Goal: Task Accomplishment & Management: Use online tool/utility

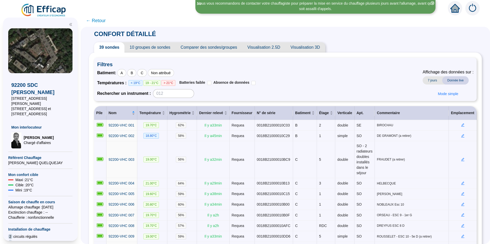
scroll to position [19, 0]
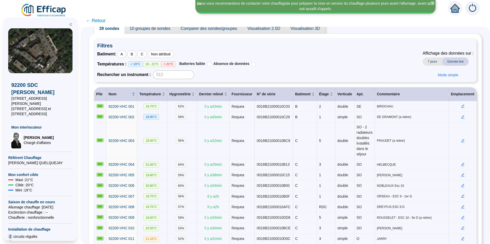
click at [98, 22] on span "← Retour" at bounding box center [96, 20] width 20 height 7
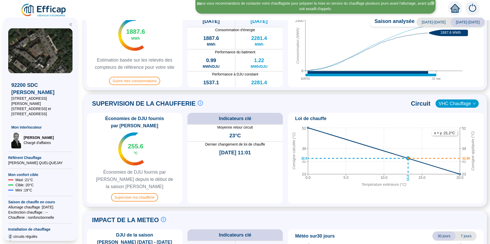
scroll to position [155, 0]
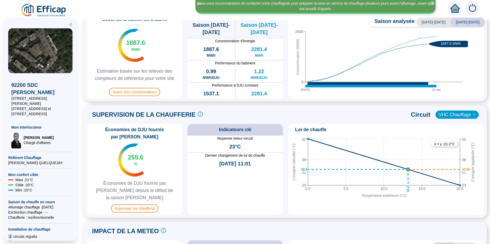
click at [456, 115] on span "VHC Chauffage" at bounding box center [457, 115] width 37 height 8
click at [446, 126] on div "VHC Chauffage" at bounding box center [453, 124] width 35 height 5
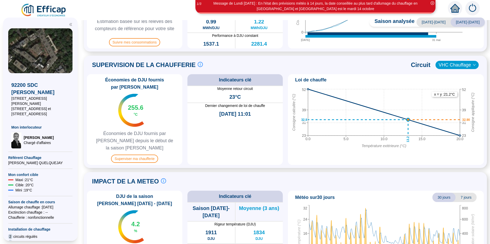
scroll to position [208, 0]
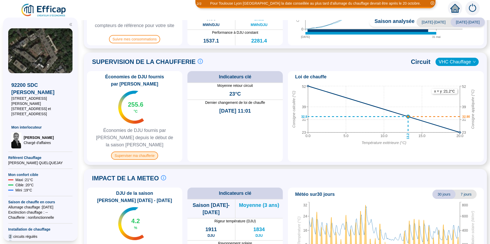
click at [150, 151] on span "Superviser ma chaufferie" at bounding box center [134, 155] width 47 height 8
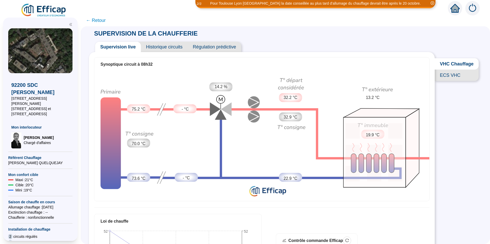
click at [172, 47] on span "Historique circuits" at bounding box center [164, 47] width 47 height 10
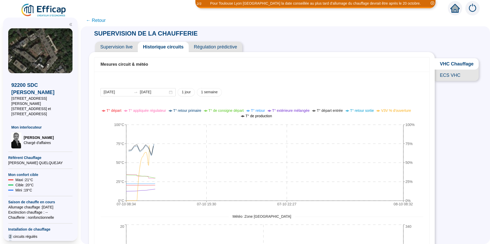
click at [219, 47] on span "Régulation prédictive" at bounding box center [216, 47] width 54 height 10
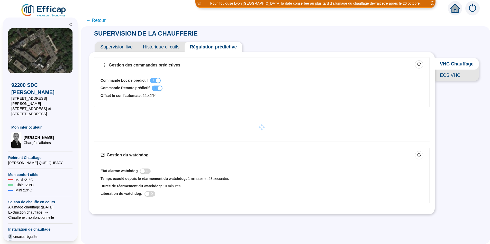
click at [121, 47] on span "Supervision live" at bounding box center [116, 47] width 43 height 10
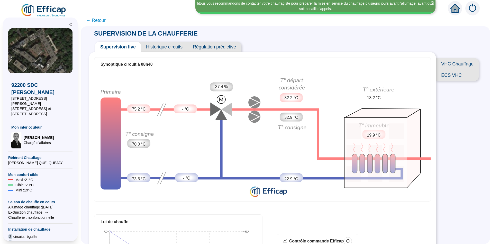
click at [448, 81] on span "ECS VHC" at bounding box center [457, 74] width 43 height 11
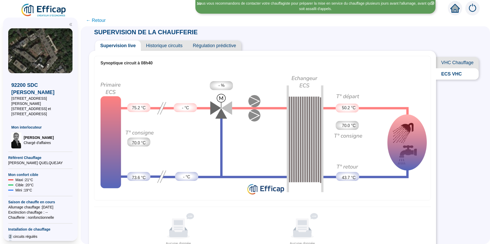
scroll to position [1, 0]
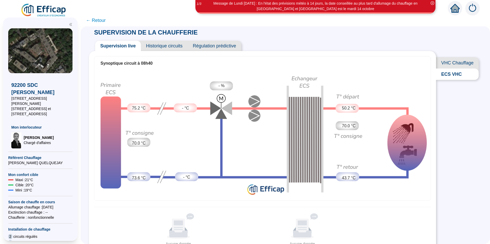
click at [167, 46] on span "Historique circuits" at bounding box center [164, 46] width 47 height 10
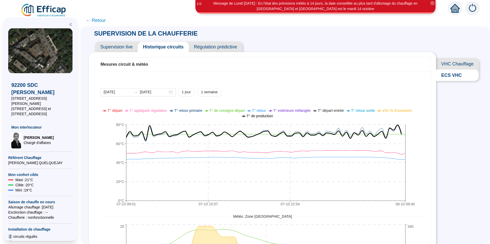
click at [132, 48] on span "Supervision live" at bounding box center [116, 47] width 43 height 10
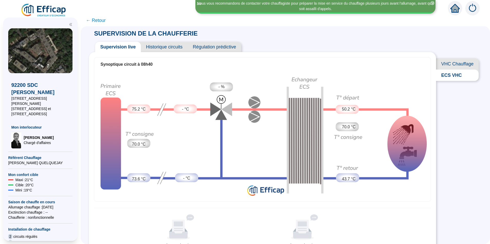
click at [171, 47] on span "Historique circuits" at bounding box center [164, 47] width 47 height 10
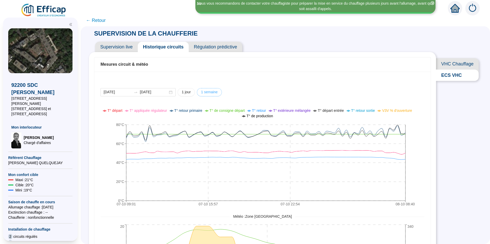
click at [204, 93] on span "1 semaine" at bounding box center [209, 91] width 17 height 5
type input "2025-10-01"
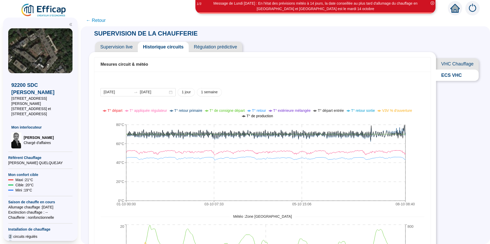
click at [117, 47] on span "Supervision live" at bounding box center [116, 47] width 43 height 10
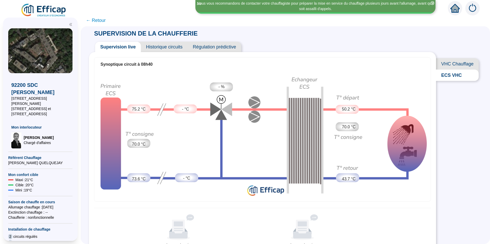
click at [170, 48] on span "Historique circuits" at bounding box center [164, 47] width 47 height 10
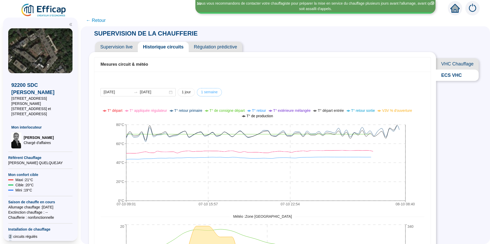
click at [205, 93] on span "1 semaine" at bounding box center [209, 91] width 17 height 5
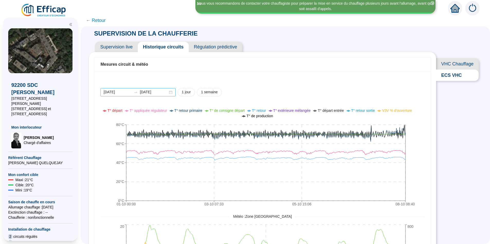
click at [167, 93] on div "2025-10-01 2025-10-08" at bounding box center [138, 92] width 75 height 8
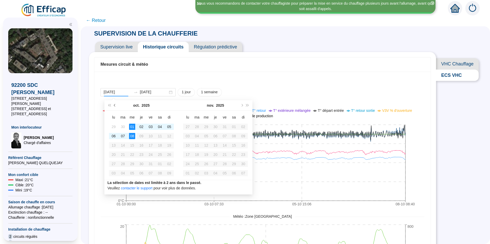
click at [113, 106] on button "Mois précédent (PageUp)" at bounding box center [115, 105] width 6 height 10
click at [113, 107] on button "Mois précédent (PageUp)" at bounding box center [115, 105] width 6 height 10
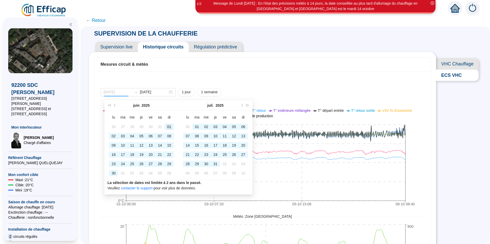
type input "[DATE]"
click at [166, 127] on div "01" at bounding box center [169, 126] width 6 height 6
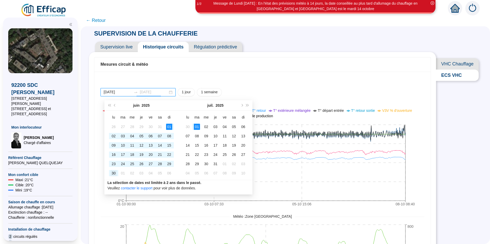
type input "2025-06-30"
click at [113, 174] on div "30" at bounding box center [114, 173] width 6 height 6
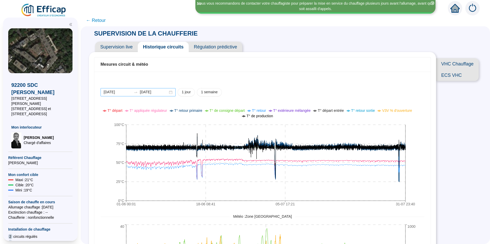
click at [166, 92] on div "[DATE] [DATE]" at bounding box center [138, 92] width 75 height 8
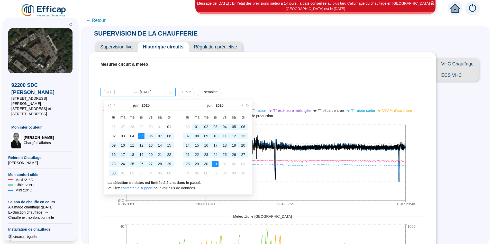
type input "[DATE]"
click at [140, 137] on div "05" at bounding box center [141, 136] width 6 height 6
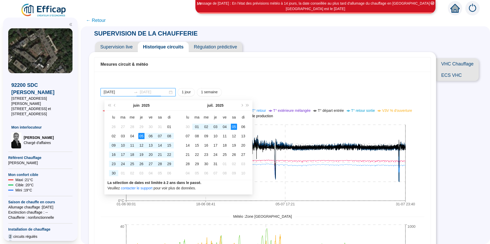
type input "[DATE]"
click at [232, 128] on div "05" at bounding box center [234, 126] width 6 height 6
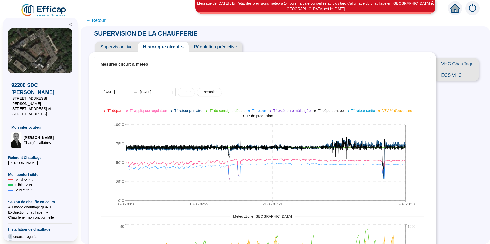
click at [128, 47] on span "Supervision live" at bounding box center [116, 47] width 43 height 10
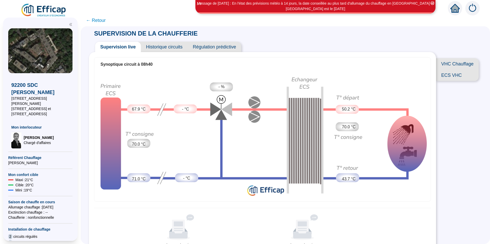
click at [306, 42] on div "Supervision live Historique circuits Régulation prédictive" at bounding box center [262, 45] width 347 height 14
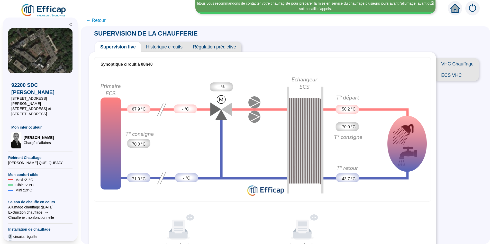
click at [97, 21] on span "← Retour" at bounding box center [96, 20] width 20 height 7
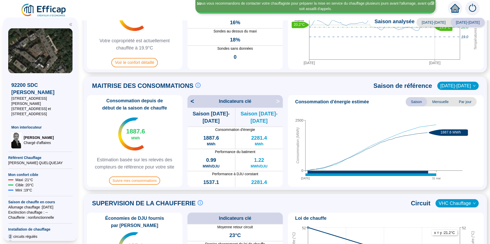
scroll to position [74, 0]
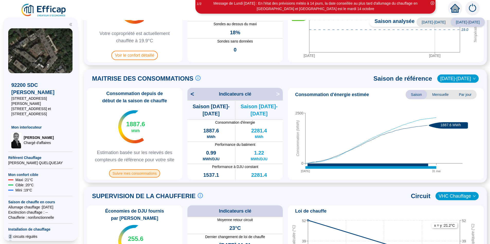
click at [150, 174] on span "Suivre mes consommations" at bounding box center [134, 173] width 51 height 8
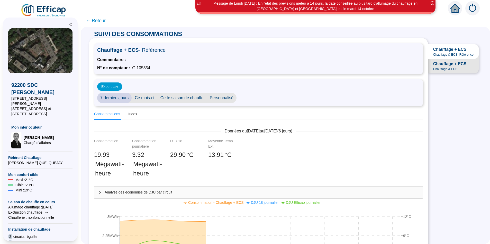
click at [99, 21] on span "← Retour" at bounding box center [96, 20] width 20 height 7
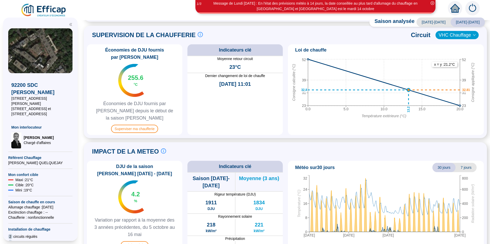
scroll to position [235, 0]
click at [155, 124] on span "Superviser ma chaufferie" at bounding box center [134, 128] width 47 height 8
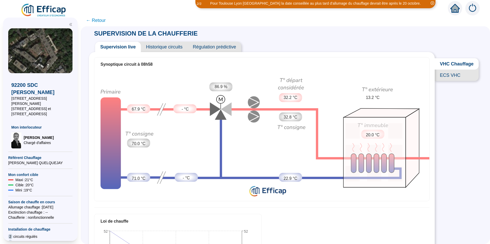
click at [172, 46] on span "Historique circuits" at bounding box center [164, 47] width 47 height 10
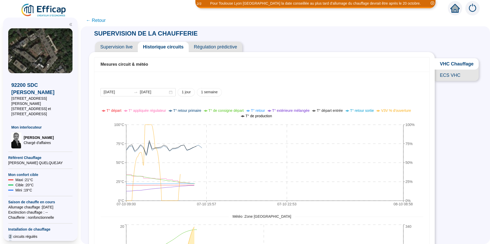
click at [452, 66] on span "VHC Chauffage" at bounding box center [457, 63] width 44 height 11
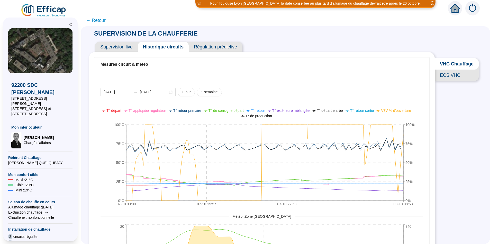
click at [451, 65] on span "VHC Chauffage" at bounding box center [457, 63] width 44 height 11
click at [450, 65] on span "VHC Chauffage" at bounding box center [457, 63] width 44 height 11
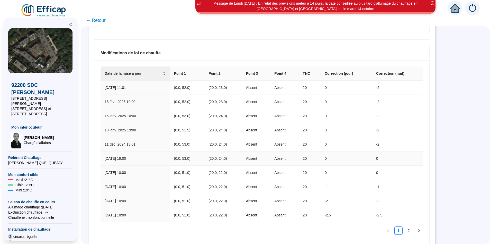
scroll to position [306, 0]
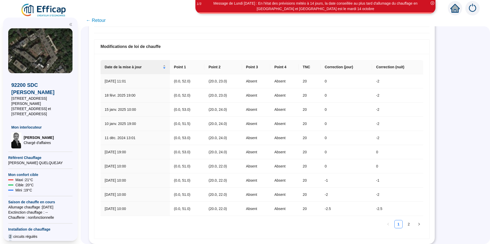
click at [97, 21] on span "← Retour" at bounding box center [96, 20] width 20 height 7
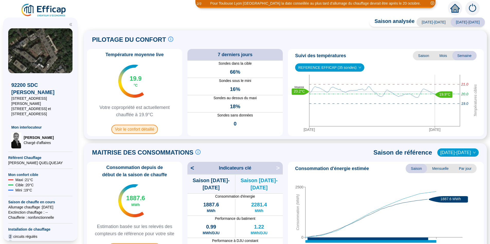
click at [142, 129] on span "Voir le confort détaillé" at bounding box center [134, 128] width 47 height 9
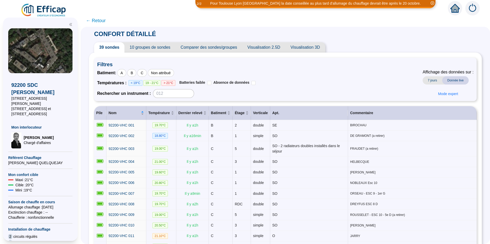
click at [101, 22] on span "← Retour" at bounding box center [96, 20] width 20 height 7
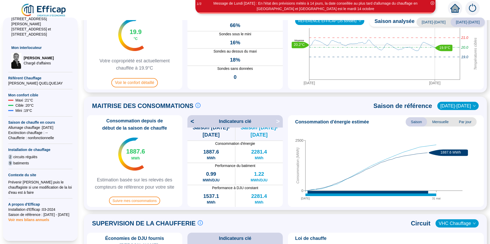
scroll to position [78, 0]
click at [39, 216] on span "Voir mes bilans annuels" at bounding box center [28, 218] width 41 height 7
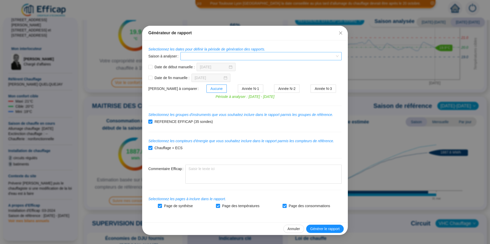
click at [193, 57] on input "Saison à analyser" at bounding box center [259, 56] width 150 height 8
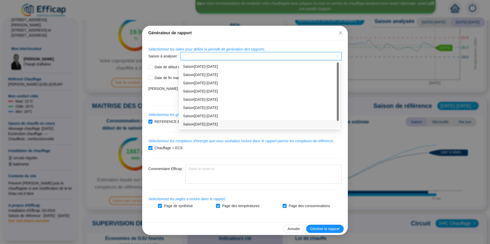
click at [209, 127] on div "Saison 2024-2025" at bounding box center [259, 124] width 159 height 8
type input "05/10/2024"
type input "16/05/2025"
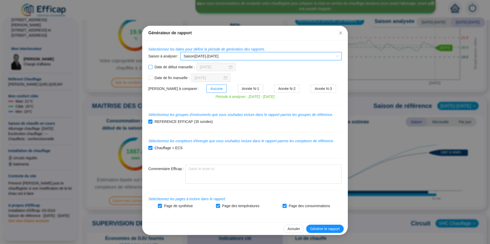
click at [148, 68] on input "Date de début manuelle :" at bounding box center [150, 67] width 4 height 4
checkbox input "true"
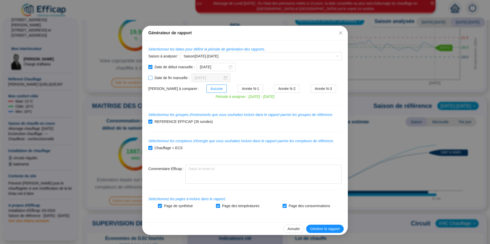
click at [148, 78] on input "Date de fin manuelle :" at bounding box center [150, 78] width 4 height 4
checkbox input "true"
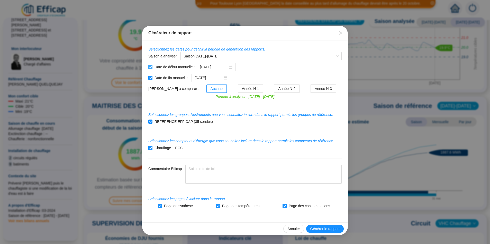
click at [150, 67] on input "Date de début manuelle :" at bounding box center [150, 67] width 4 height 4
checkbox input "false"
click at [148, 79] on input "Date de fin manuelle :" at bounding box center [150, 78] width 4 height 4
checkbox input "false"
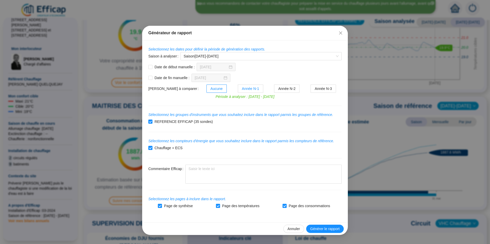
click at [242, 89] on span "Année N-1" at bounding box center [250, 88] width 17 height 4
click at [238, 90] on input "Année N-1" at bounding box center [238, 90] width 0 height 0
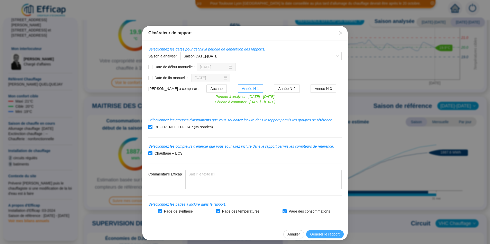
click at [320, 237] on span "Générer le rapport" at bounding box center [324, 233] width 29 height 5
